Goal: Find contact information: Find contact information

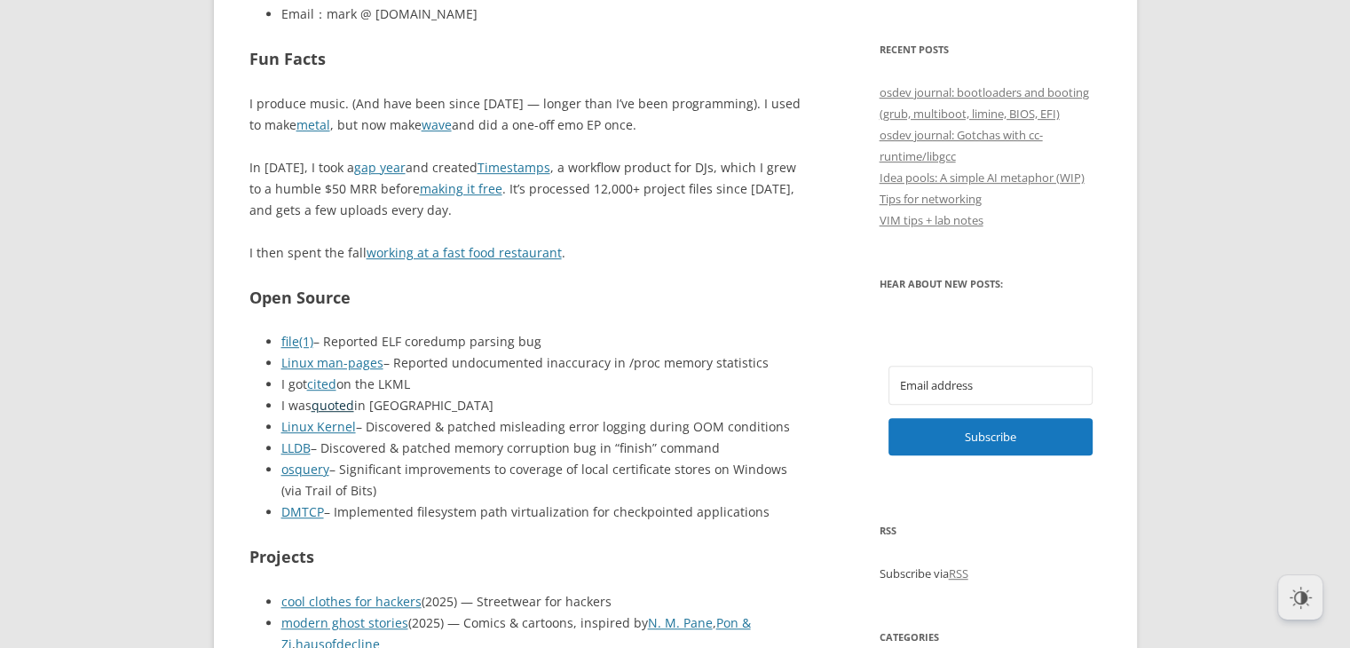
scroll to position [991, 0]
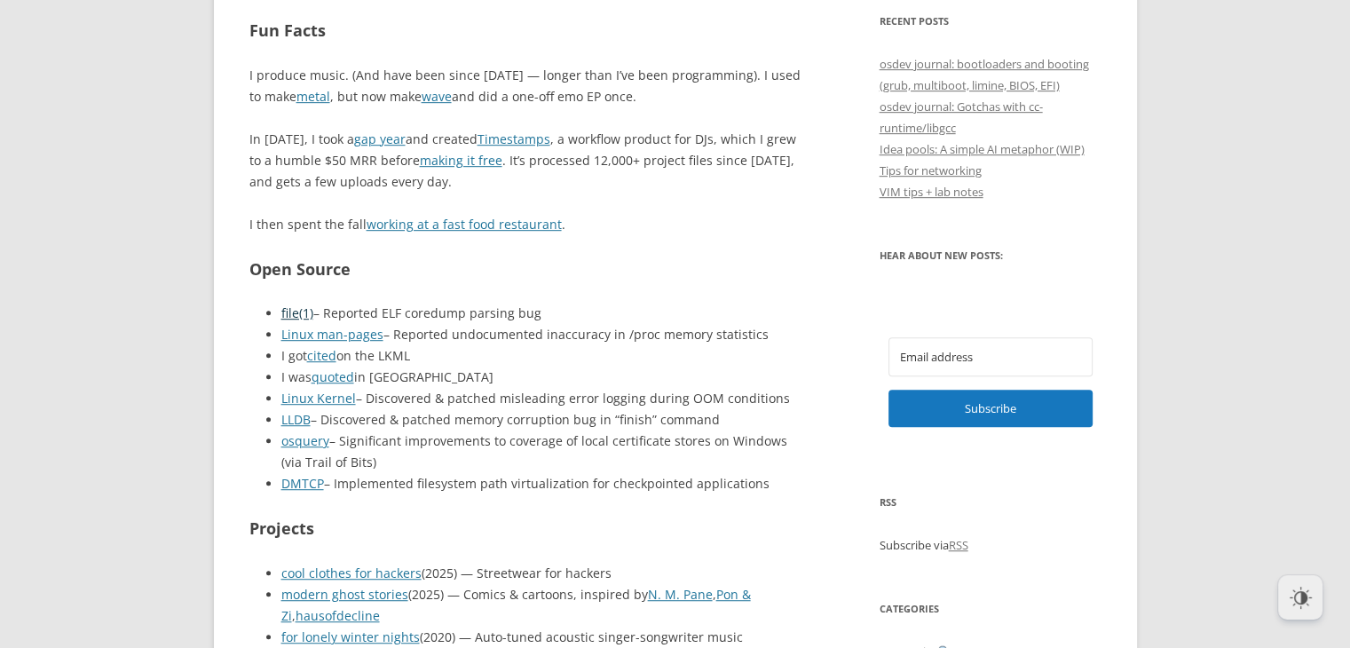
click at [289, 306] on link "file(1)" at bounding box center [297, 313] width 32 height 17
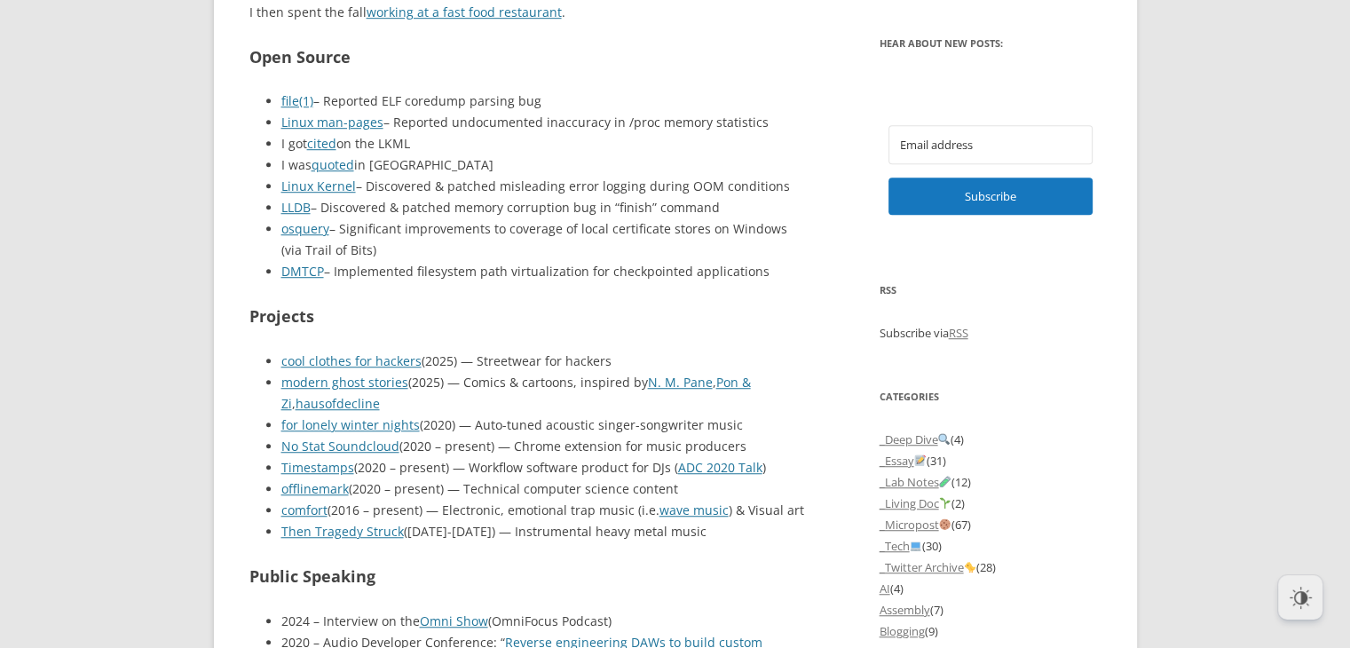
scroll to position [1204, 0]
click at [368, 352] on link "cool clothes for hackers" at bounding box center [351, 360] width 140 height 17
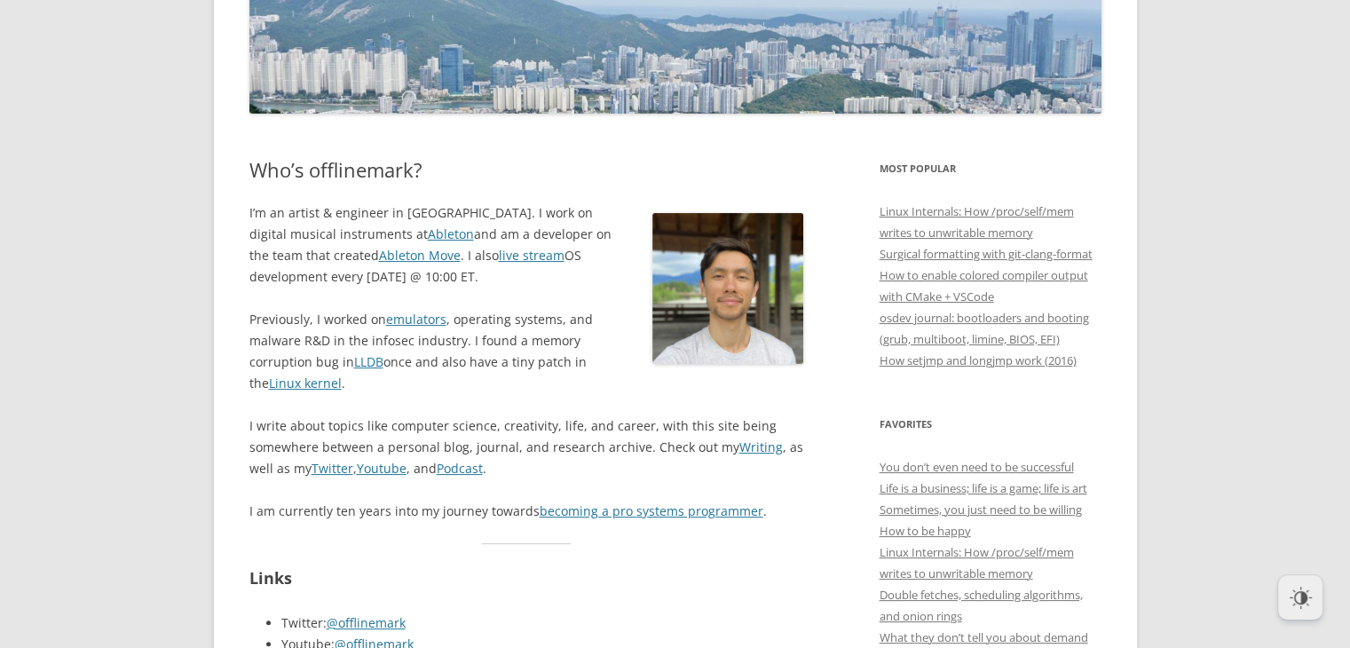
scroll to position [0, 0]
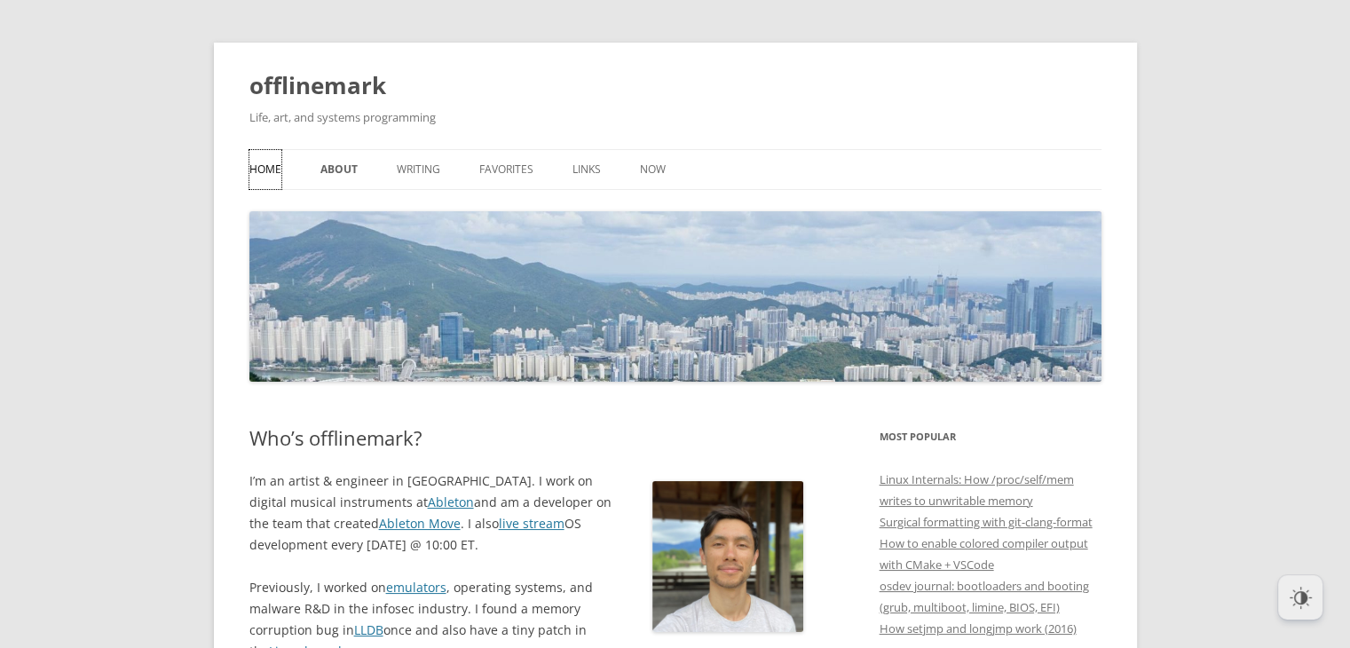
click at [281, 154] on link "Home" at bounding box center [265, 169] width 32 height 39
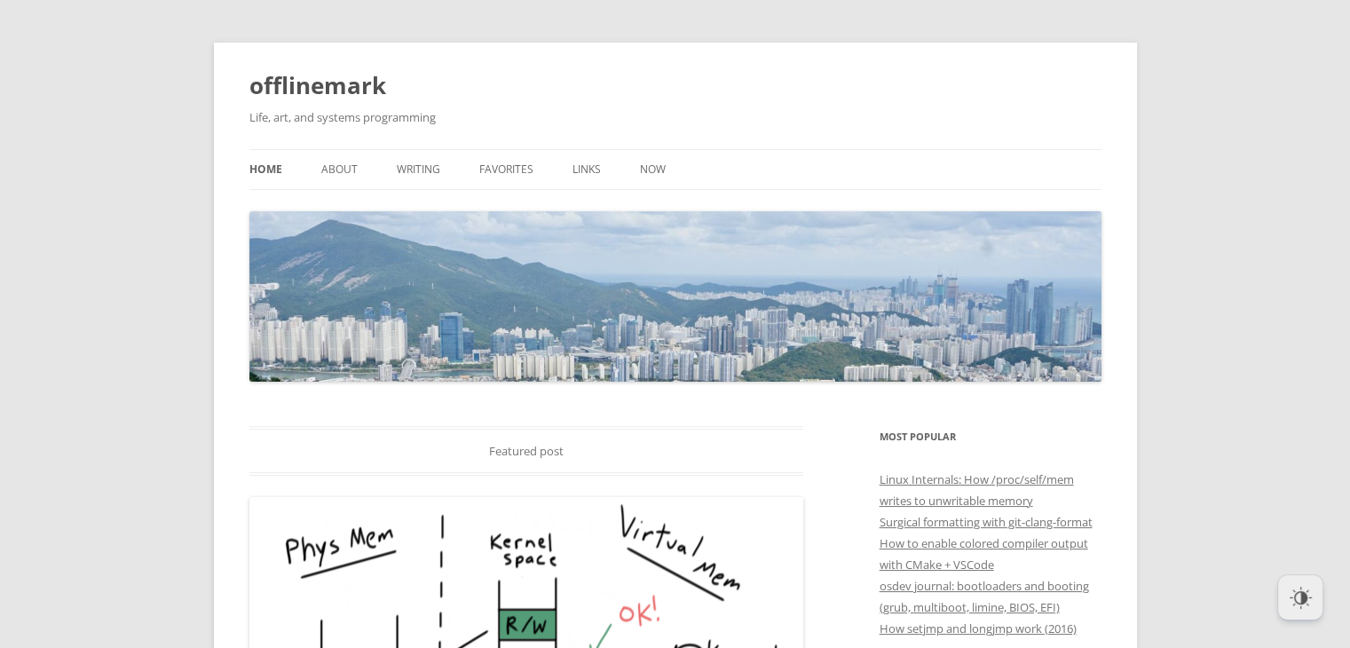
click at [439, 161] on ul "Home About Writing Favorites Links Now" at bounding box center [675, 169] width 852 height 41
click at [435, 168] on link "Writing" at bounding box center [419, 169] width 44 height 39
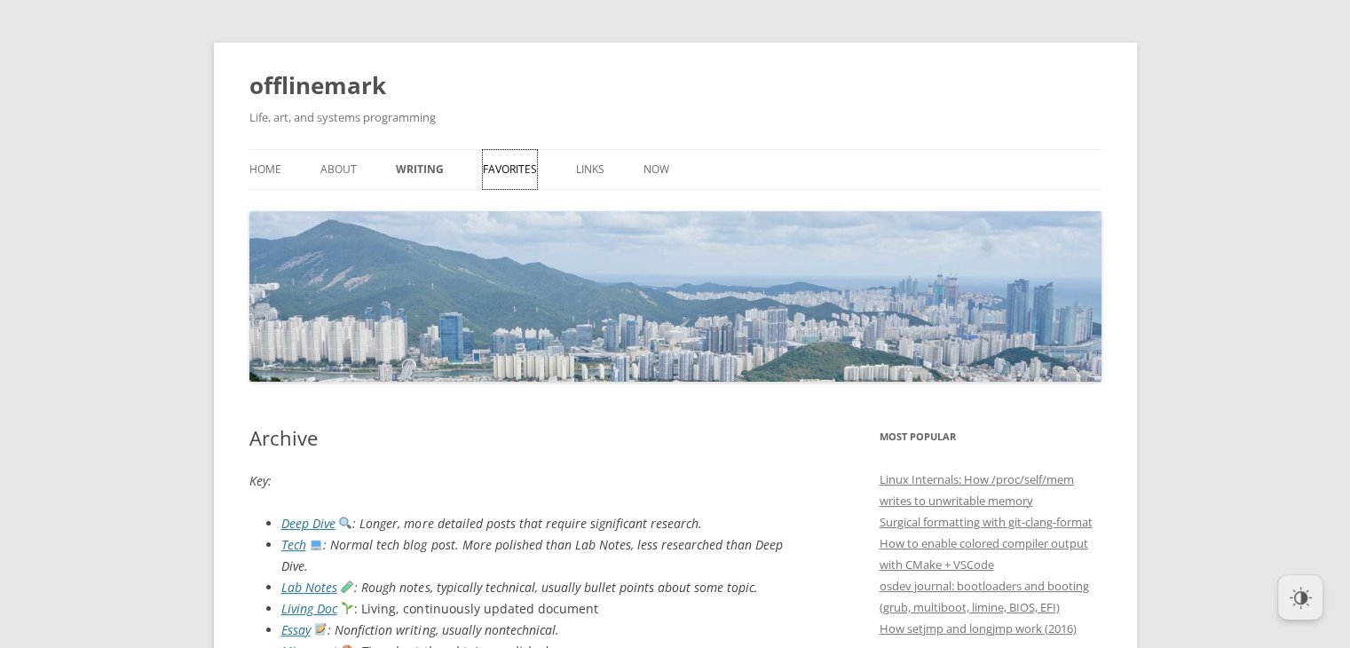
click at [532, 168] on link "Favorites" at bounding box center [510, 169] width 54 height 39
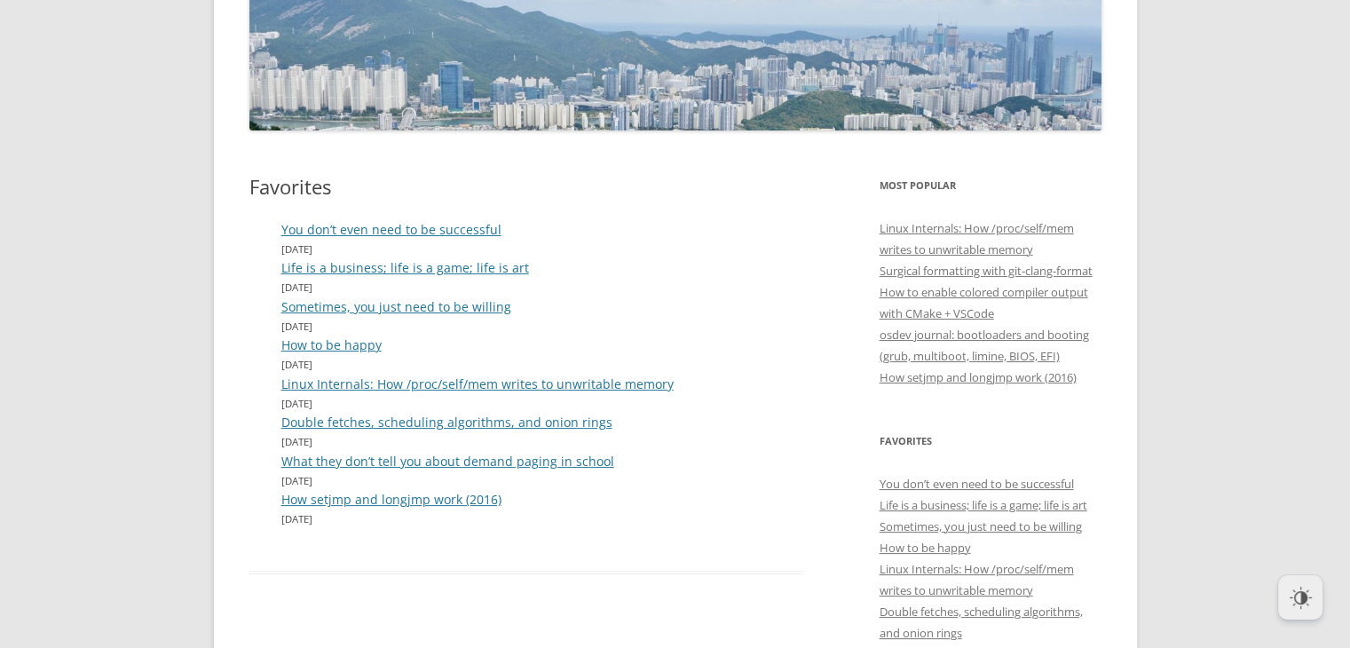
scroll to position [252, 0]
click at [518, 281] on time "December 26, 2023" at bounding box center [542, 287] width 523 height 18
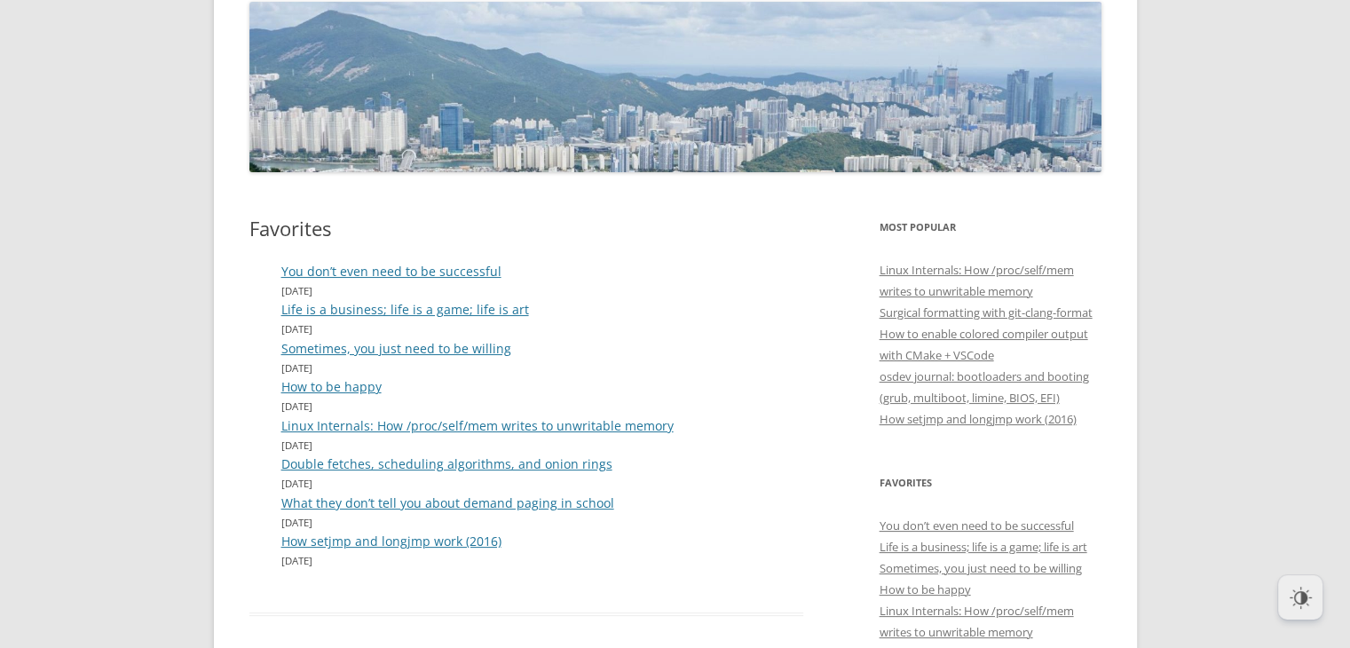
scroll to position [209, 0]
click at [358, 384] on link "How to be happy" at bounding box center [331, 387] width 100 height 17
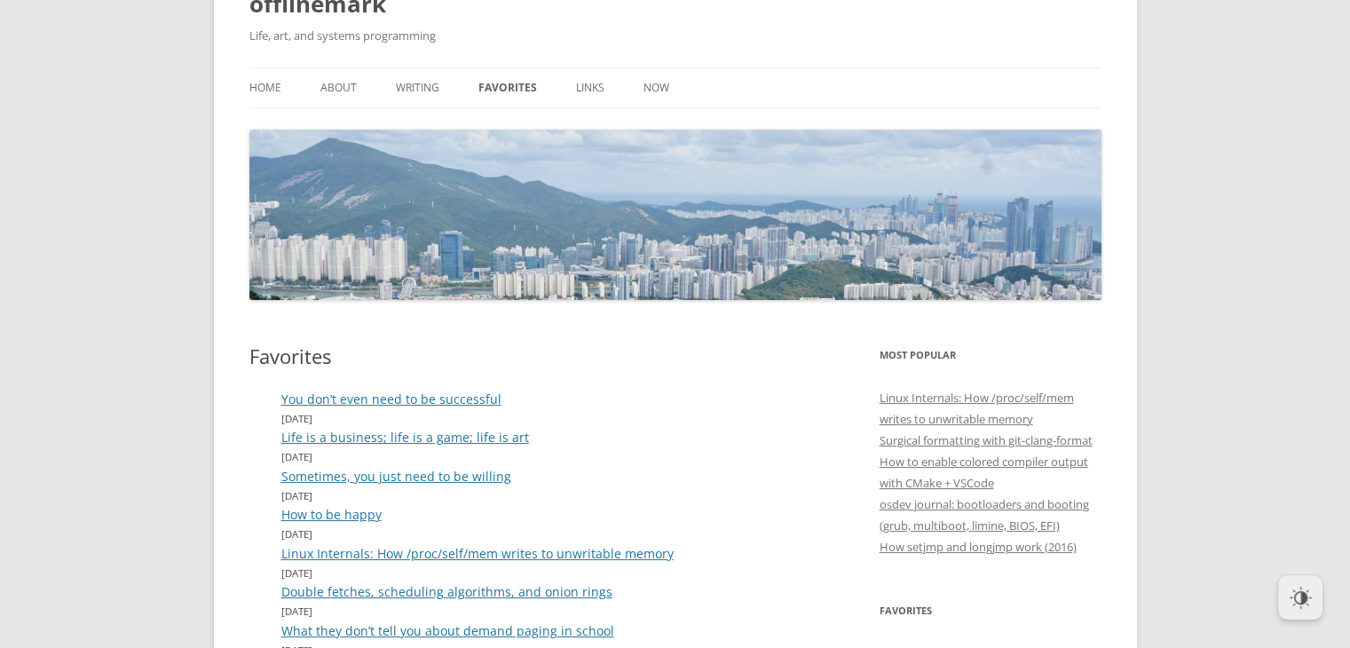
scroll to position [80, 0]
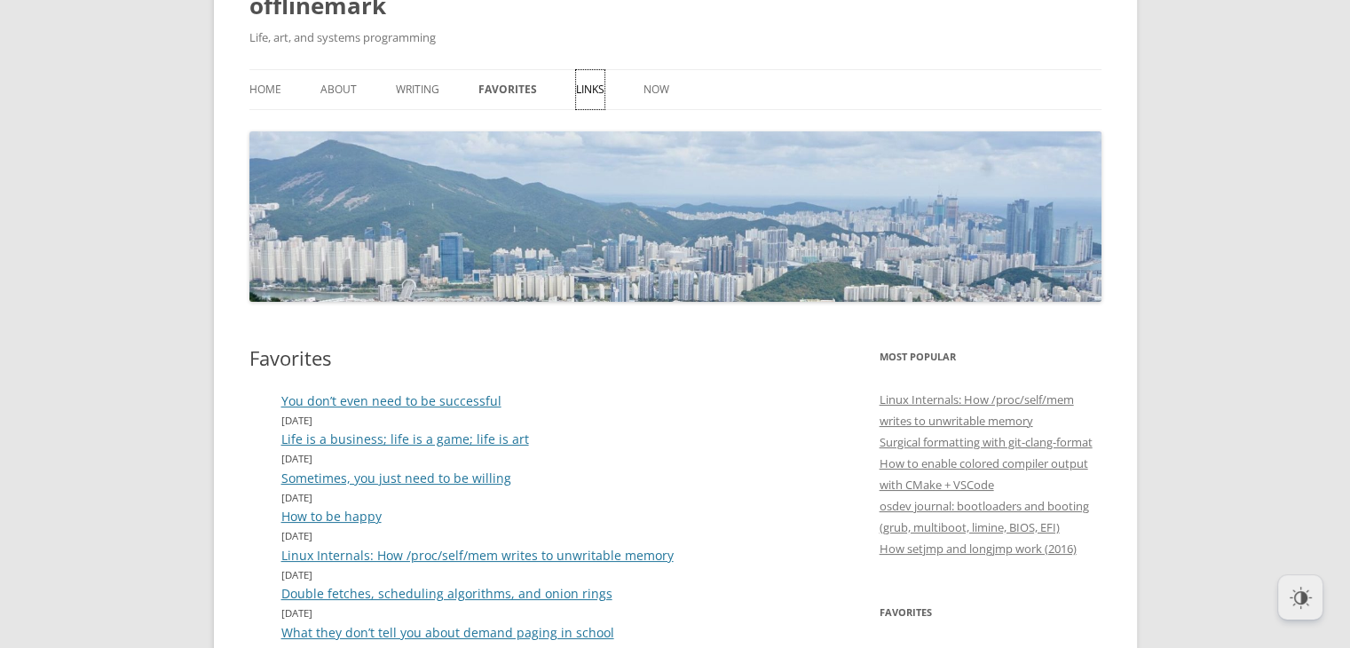
click at [588, 102] on link "Links" at bounding box center [590, 89] width 28 height 39
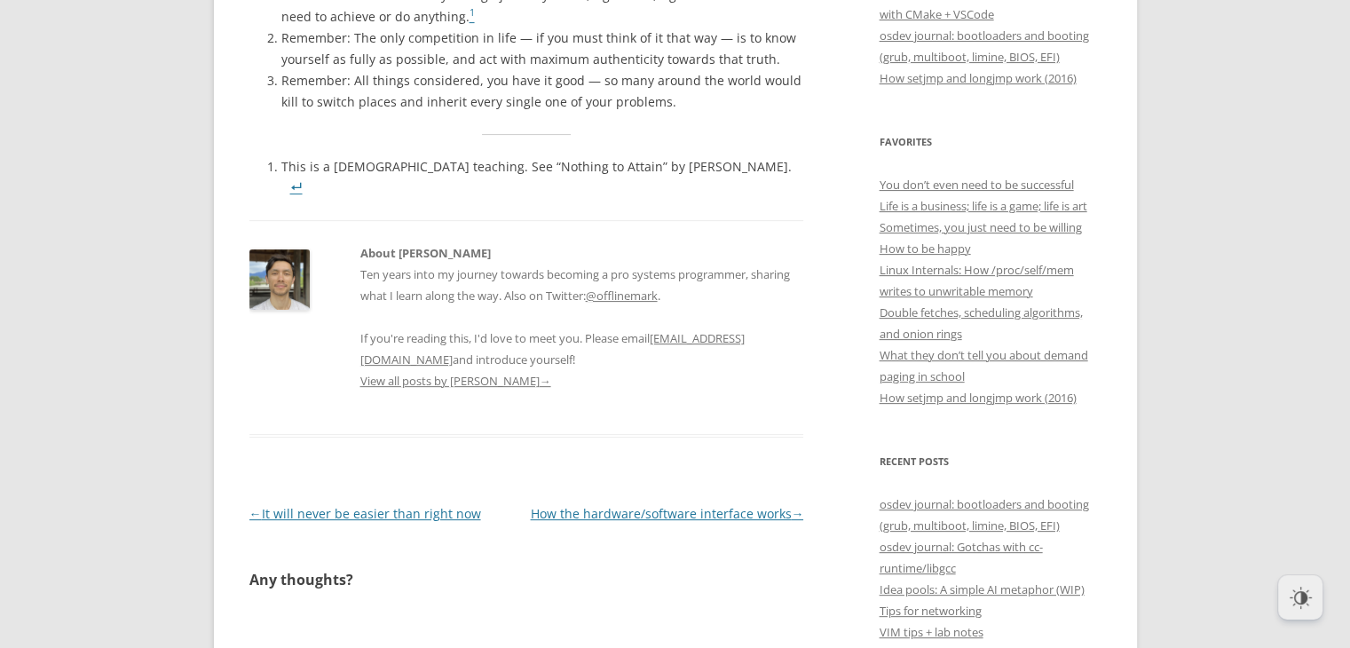
scroll to position [550, 0]
click at [303, 178] on link at bounding box center [296, 188] width 12 height 21
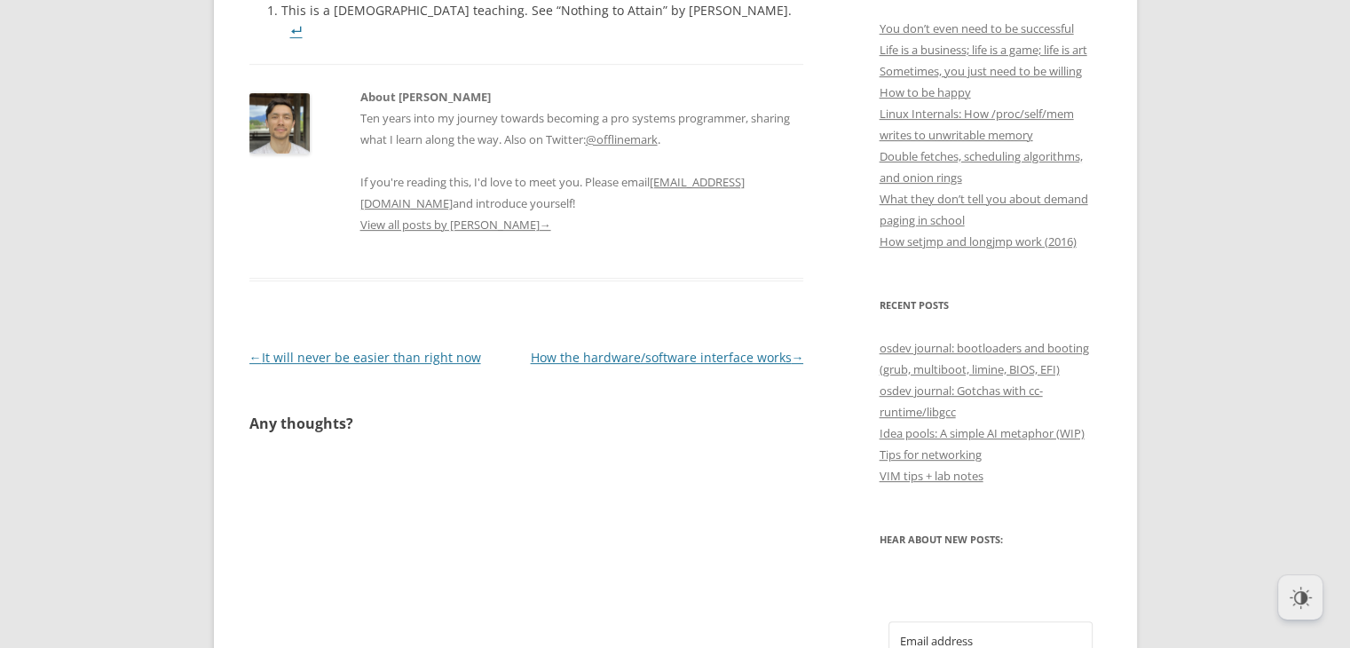
scroll to position [707, 0]
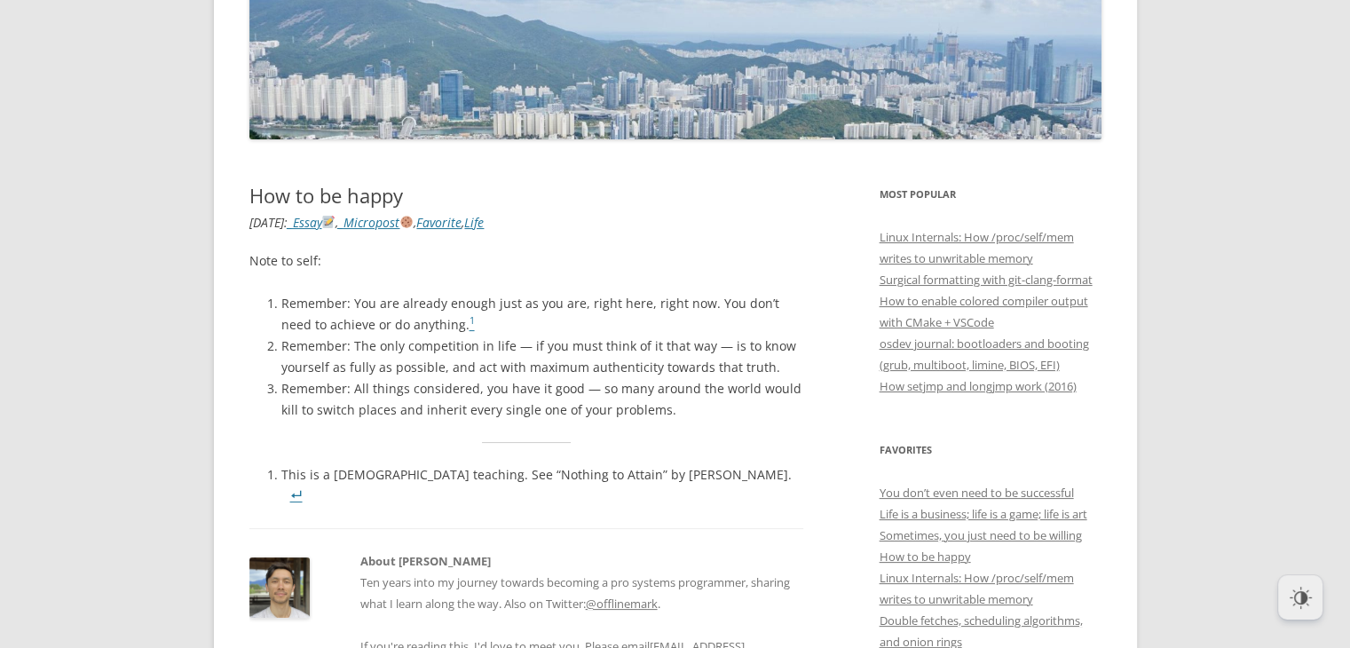
scroll to position [241, 0]
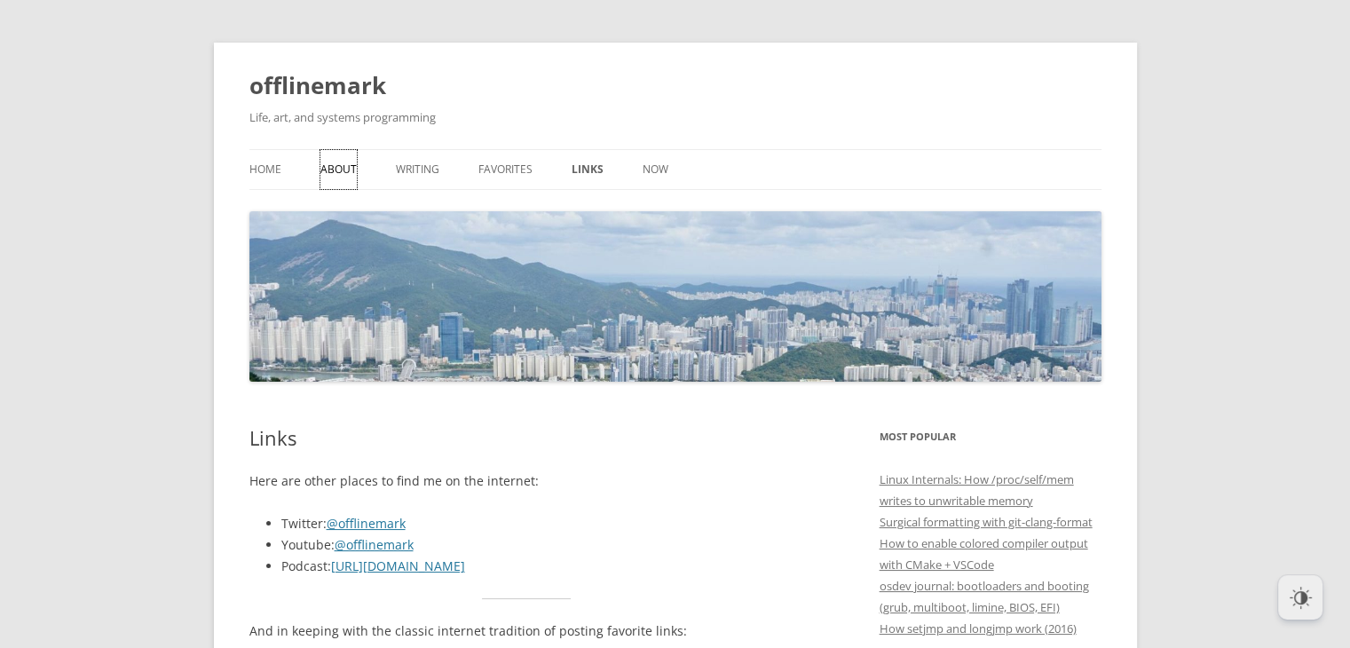
click at [323, 189] on link "About" at bounding box center [339, 169] width 36 height 39
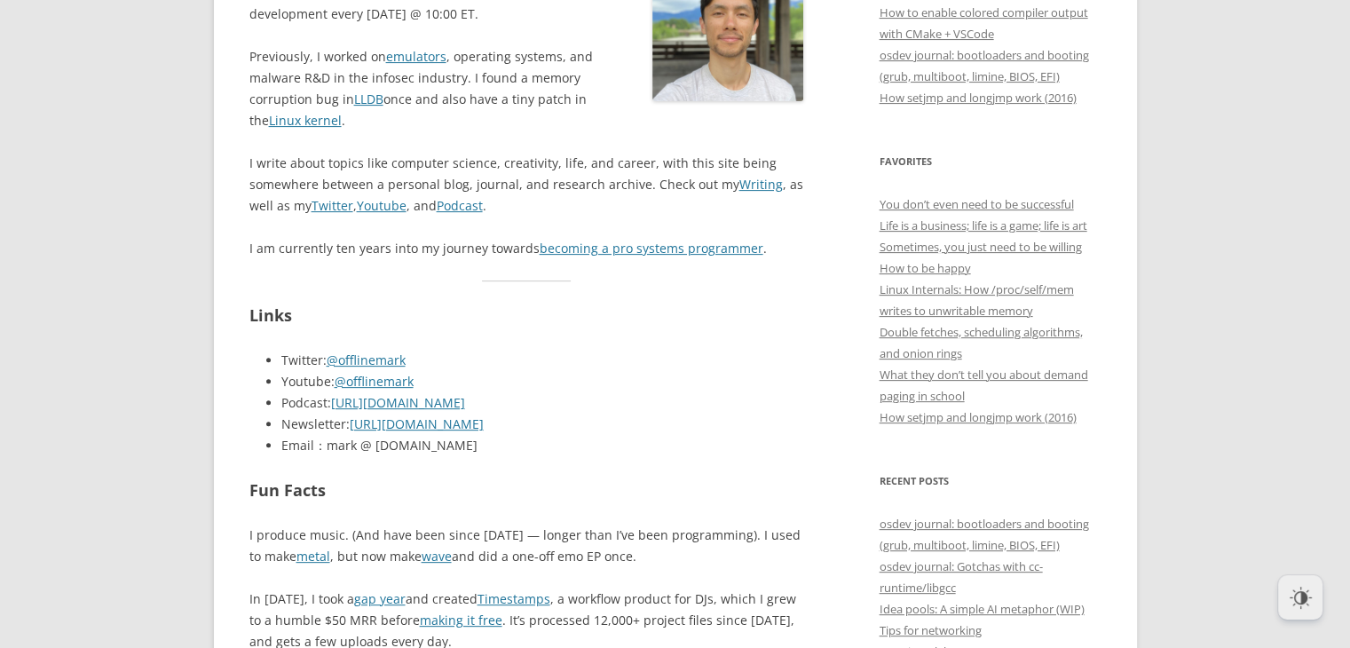
scroll to position [566, 0]
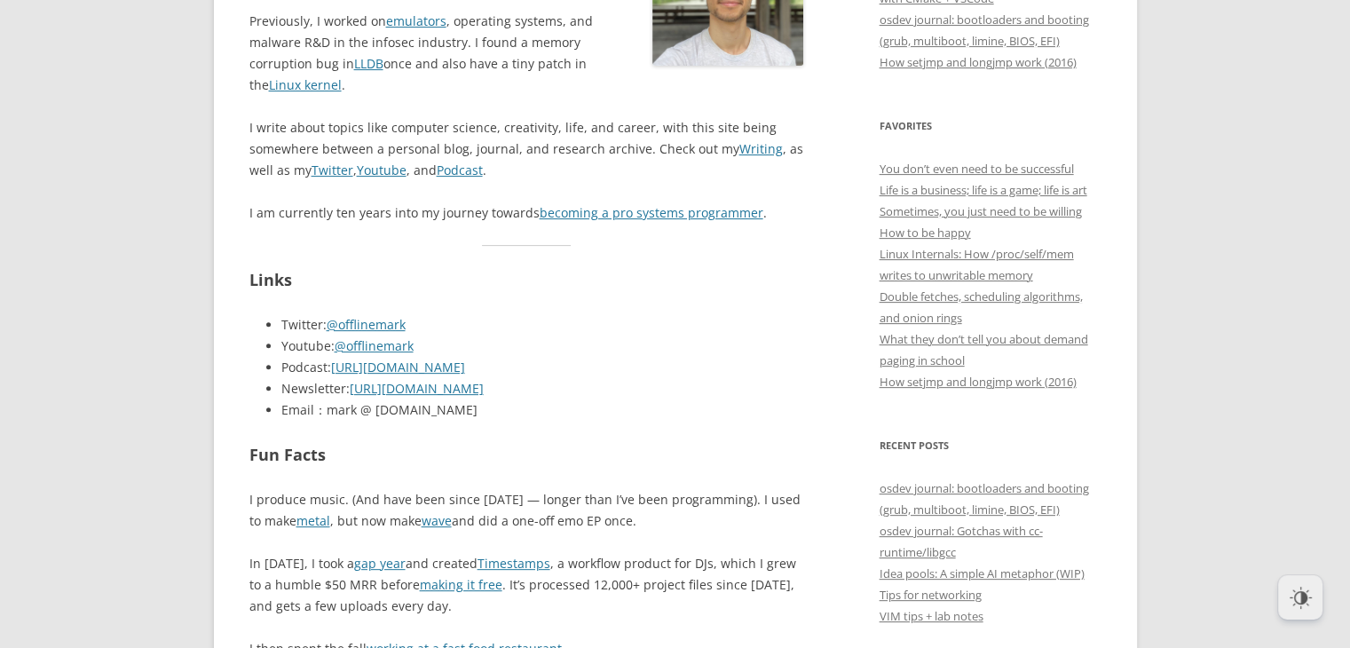
drag, startPoint x: 465, startPoint y: 410, endPoint x: 322, endPoint y: 415, distance: 143.0
click at [322, 415] on li "Email：mark @ [DOMAIN_NAME]" at bounding box center [542, 410] width 523 height 21
click at [445, 349] on li "Youtube: @offlinemark" at bounding box center [542, 346] width 523 height 21
drag, startPoint x: 476, startPoint y: 419, endPoint x: 348, endPoint y: 424, distance: 128.0
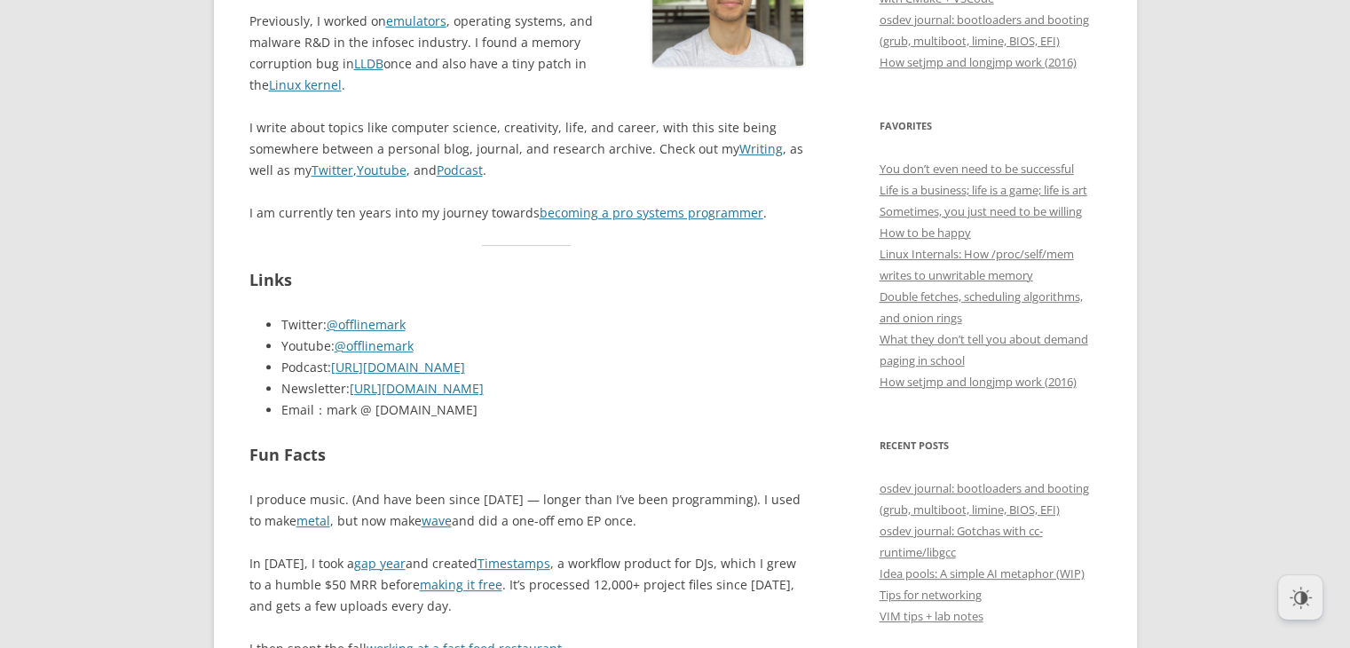
drag, startPoint x: 463, startPoint y: 410, endPoint x: 321, endPoint y: 409, distance: 141.2
click at [321, 409] on li "Email：mark @ [DOMAIN_NAME]" at bounding box center [542, 410] width 523 height 21
copy li "mark @ [DOMAIN_NAME]"
click at [475, 319] on li "Twitter: @offlinemark" at bounding box center [542, 324] width 523 height 21
